Goal: Information Seeking & Learning: Find specific page/section

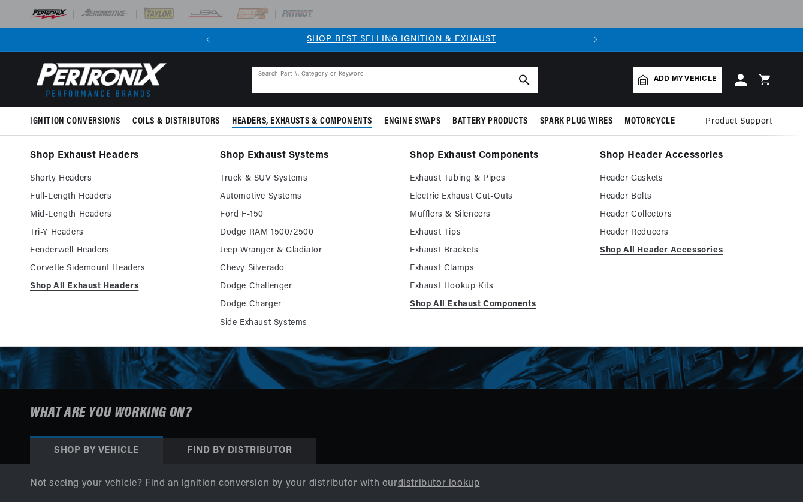
click at [297, 82] on input "text" at bounding box center [394, 80] width 285 height 26
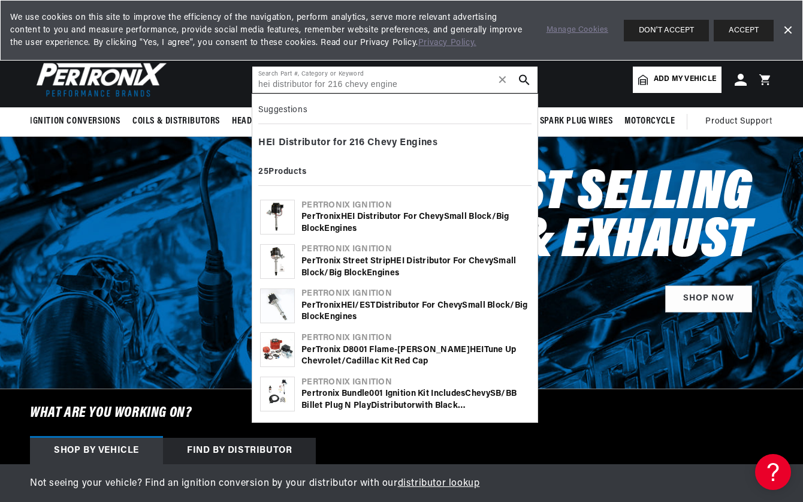
type input "hei distributor for 216 chevy engine"
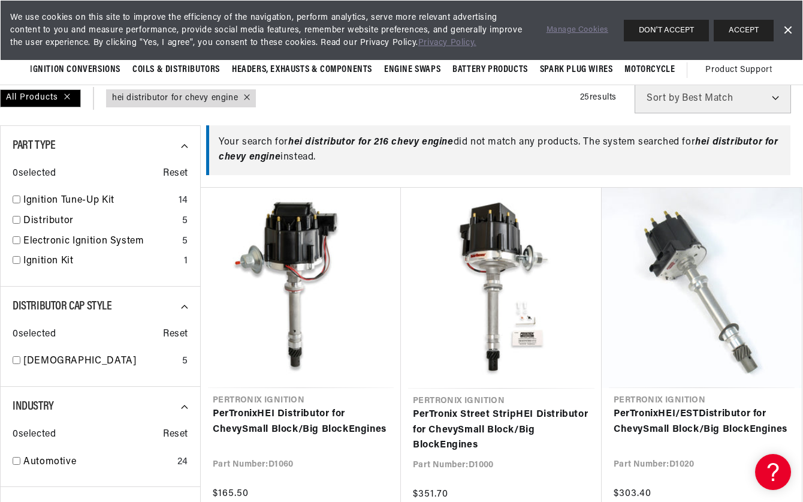
scroll to position [37, 0]
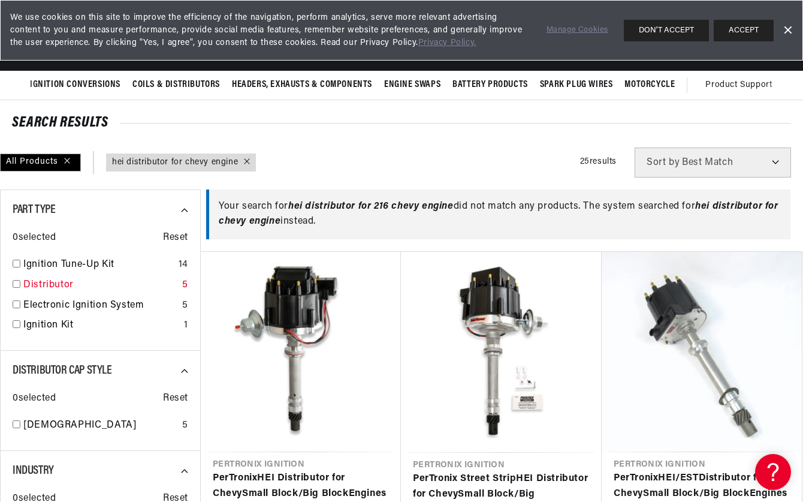
click at [17, 285] on input "checkbox" at bounding box center [17, 284] width 8 height 8
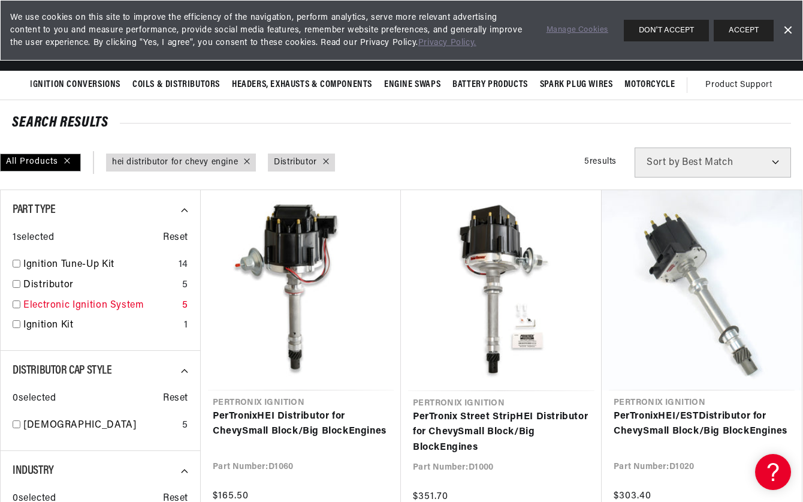
checkbox input "true"
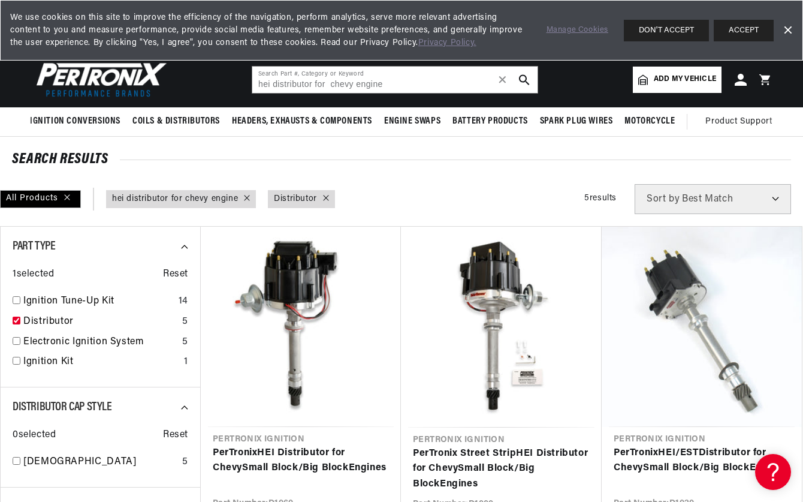
click at [664, 80] on span "Add my vehicle" at bounding box center [685, 79] width 62 height 11
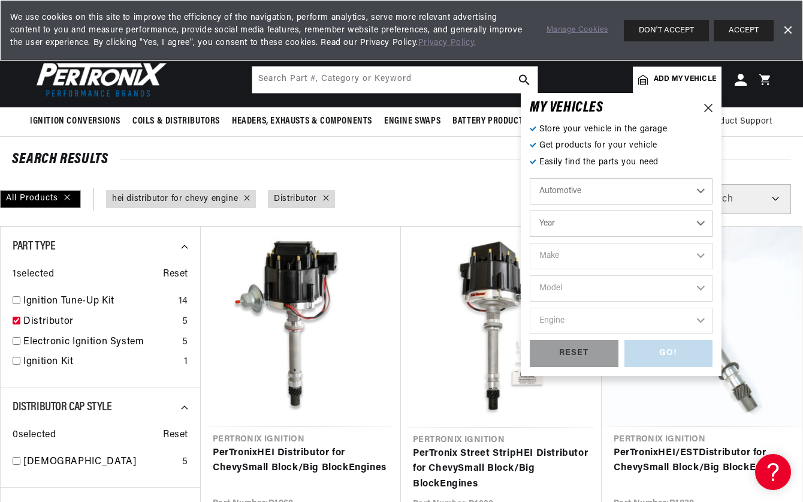
select select "1939"
select select "Chevrolet"
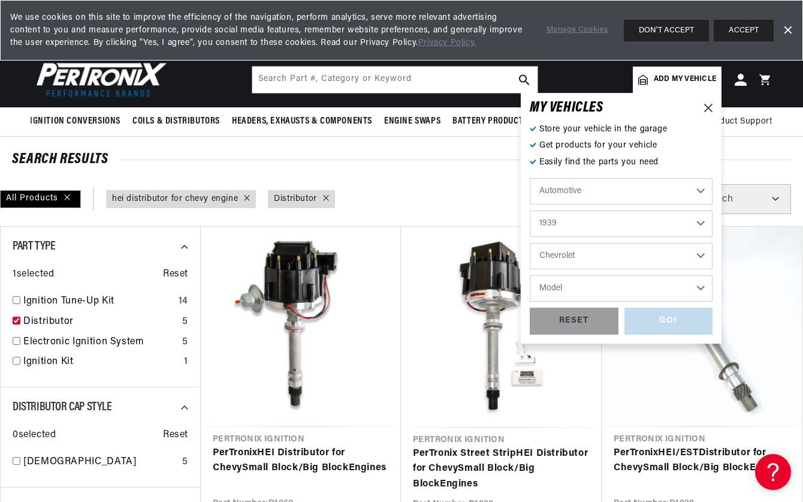
scroll to position [0, 0]
click at [664, 321] on div "GO! RESET" at bounding box center [621, 321] width 183 height 27
click at [581, 325] on div "RESET" at bounding box center [574, 321] width 89 height 27
select select "Year"
select select "Make"
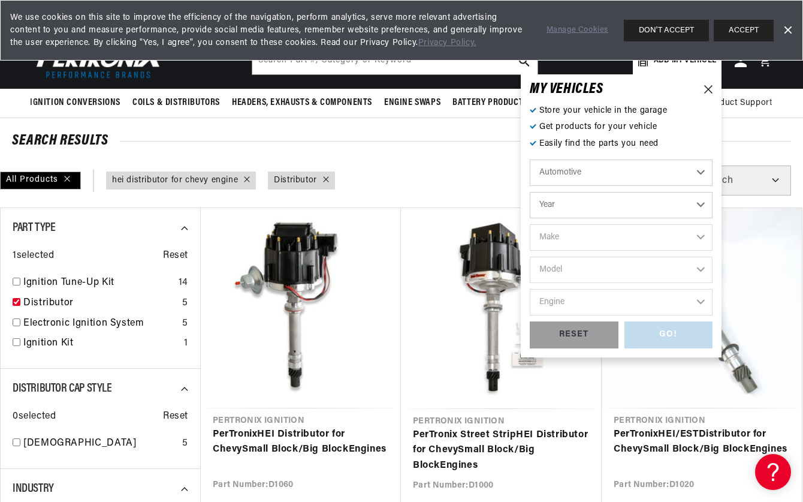
scroll to position [0, 363]
select select "1939"
select select "Chevrolet"
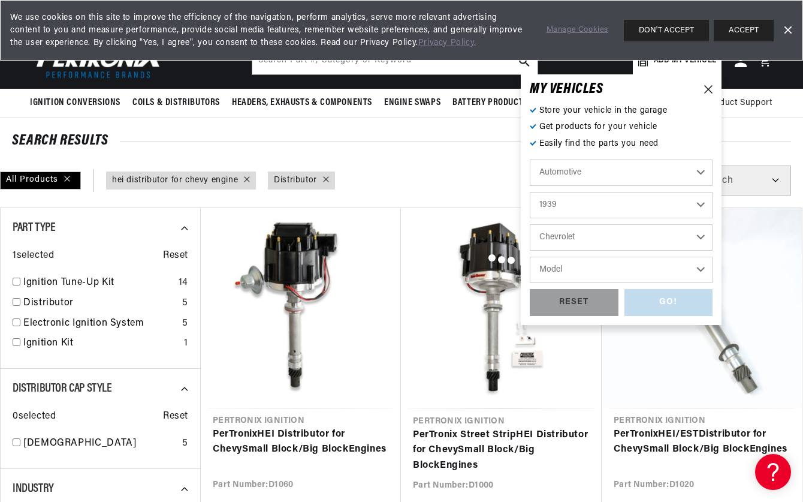
type input "hei distributor for chevy engine"
checkbox input "false"
